Goal: Information Seeking & Learning: Learn about a topic

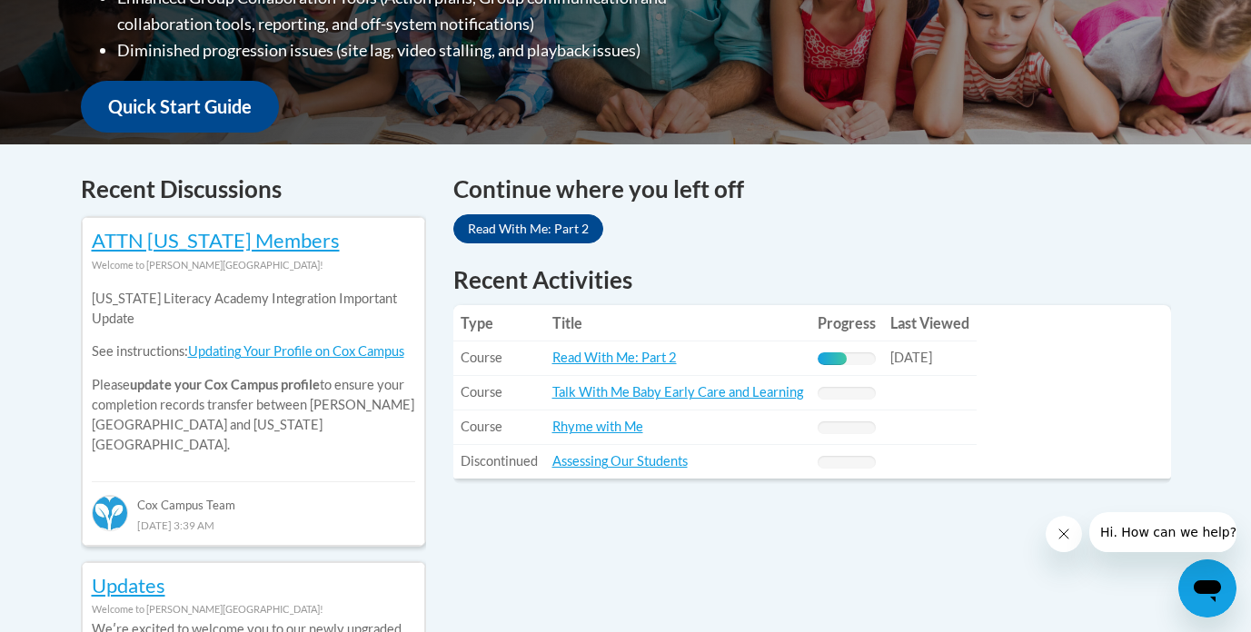
scroll to position [632, 0]
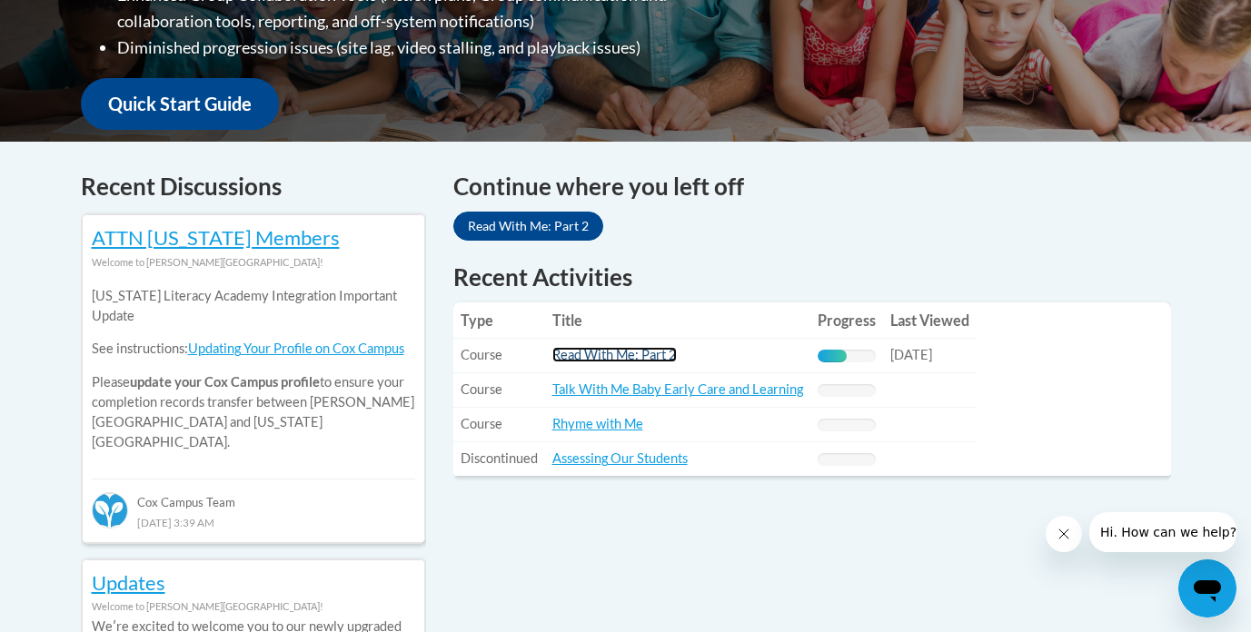
click at [637, 354] on link "Read With Me: Part 2" at bounding box center [615, 354] width 124 height 15
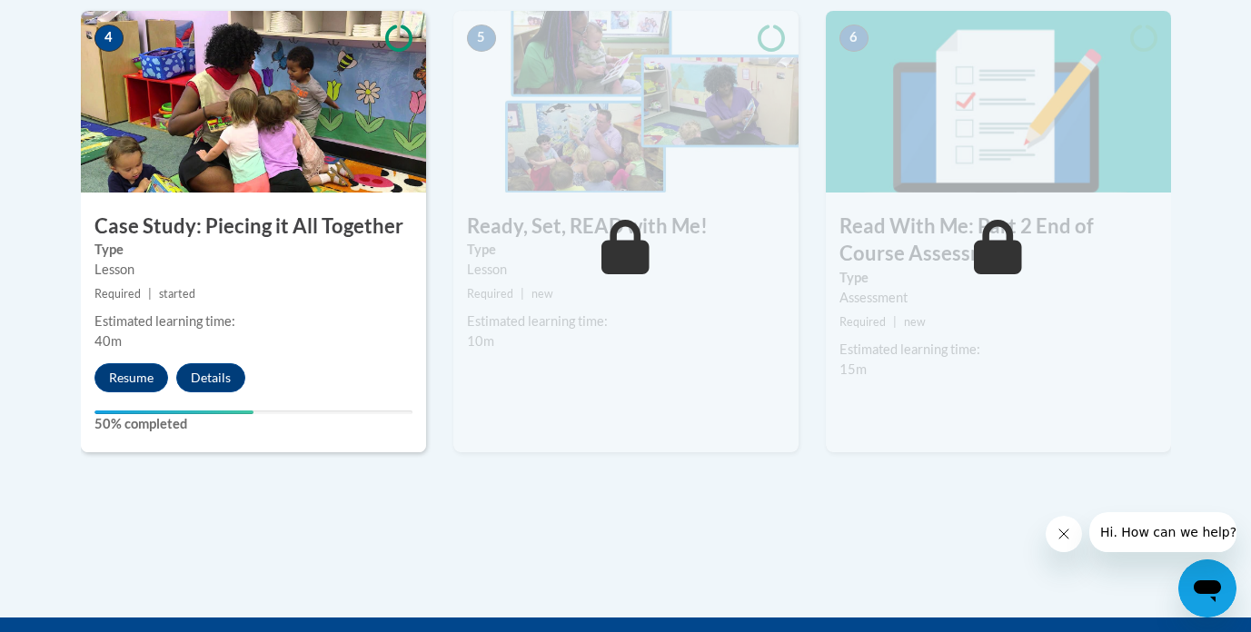
scroll to position [1127, 0]
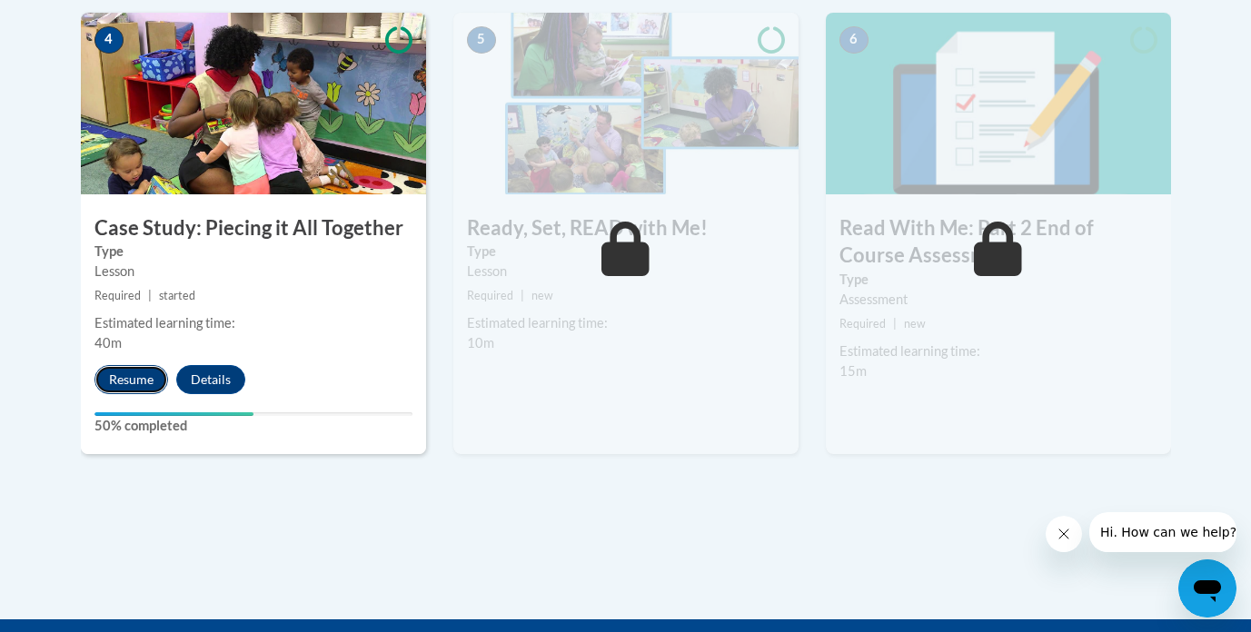
click at [127, 383] on button "Resume" at bounding box center [132, 379] width 74 height 29
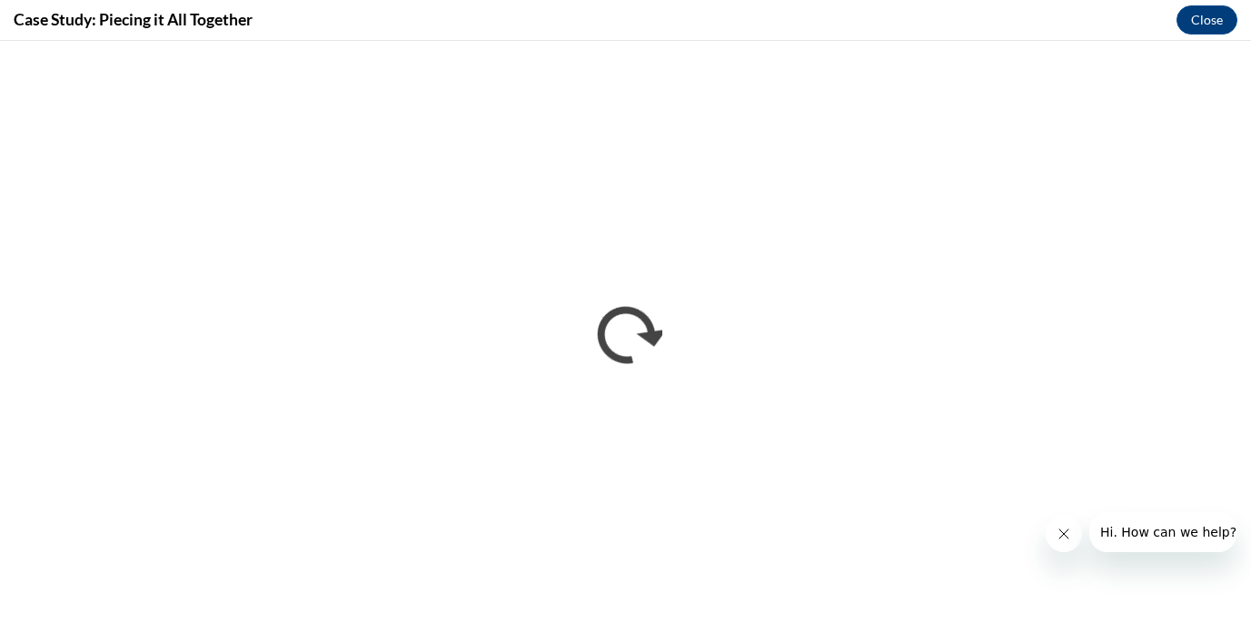
scroll to position [0, 0]
